Goal: Information Seeking & Learning: Compare options

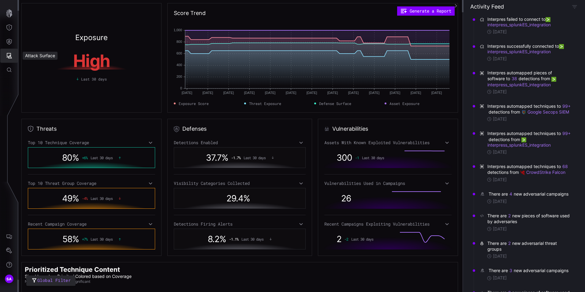
click at [9, 58] on icon "Attack Surface" at bounding box center [10, 56] width 6 height 6
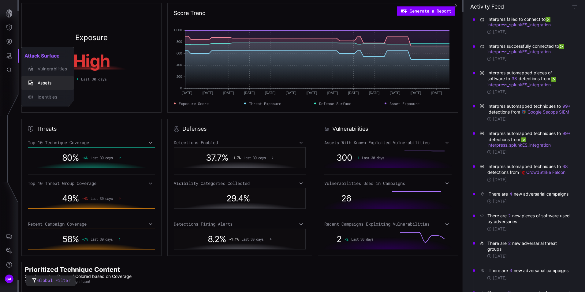
click at [44, 84] on div "Assets" at bounding box center [51, 83] width 32 height 8
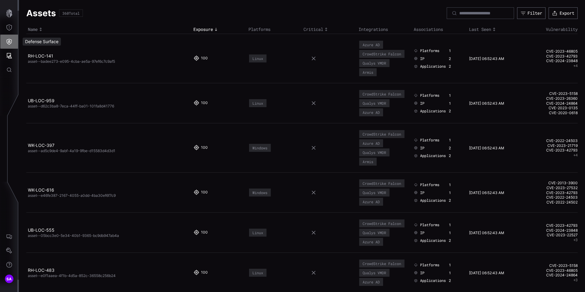
click at [10, 44] on icon "Defense Surface" at bounding box center [9, 42] width 6 height 6
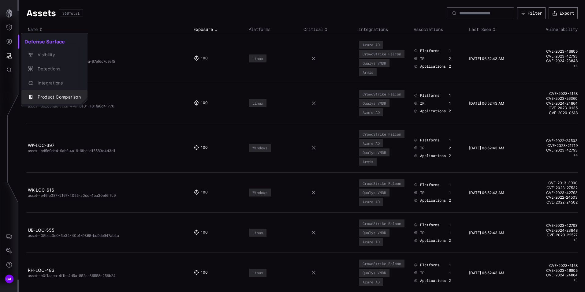
click at [55, 95] on div "Product Comparison" at bounding box center [58, 97] width 46 height 8
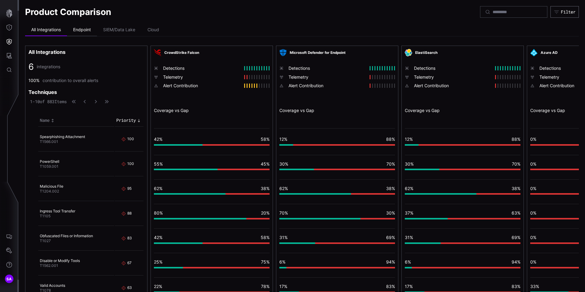
click at [82, 31] on li "Endpoint" at bounding box center [82, 30] width 30 height 12
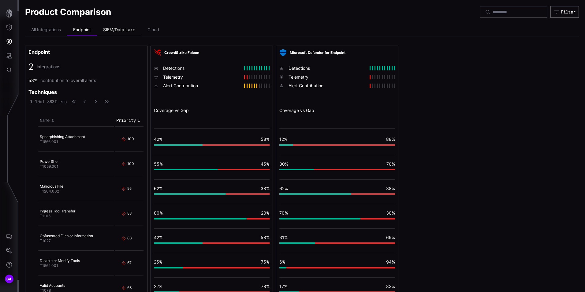
click at [117, 32] on li "SIEM/Data Lake" at bounding box center [119, 30] width 44 height 12
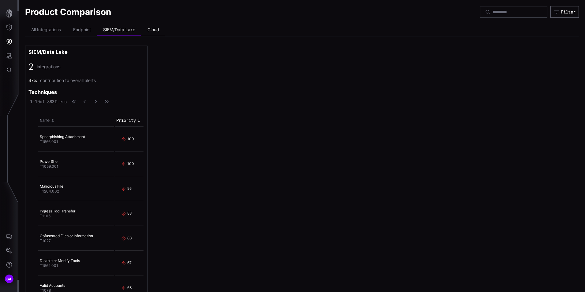
click at [150, 32] on li "Cloud" at bounding box center [153, 30] width 24 height 12
